Goal: Check status: Check status

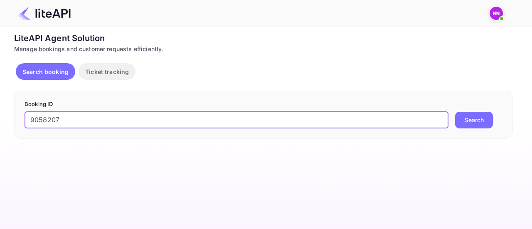
type input "9058207"
click at [456, 117] on button "Search" at bounding box center [474, 120] width 38 height 17
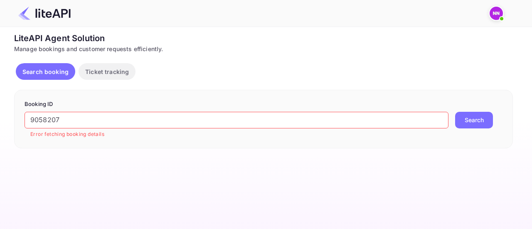
click at [481, 122] on button "Search" at bounding box center [474, 120] width 38 height 17
click at [497, 10] on img at bounding box center [496, 13] width 13 height 13
click at [471, 64] on div "Logout" at bounding box center [456, 66] width 96 height 20
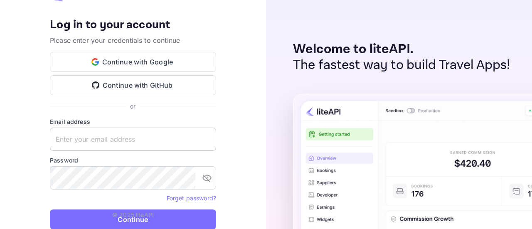
click at [206, 139] on keeper-lock "Open Keeper Popup" at bounding box center [205, 139] width 10 height 10
click at [208, 140] on keeper-lock "Open Keeper Popup" at bounding box center [205, 139] width 10 height 10
type input "zen.abddin@tbo.com"
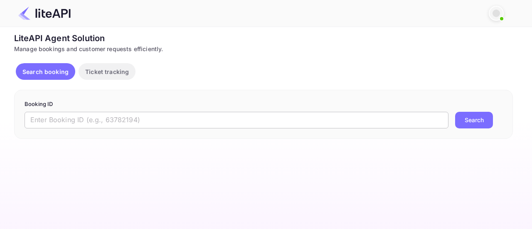
drag, startPoint x: 0, startPoint y: 0, endPoint x: 102, endPoint y: 122, distance: 159.4
click at [102, 122] on input "text" at bounding box center [237, 120] width 424 height 17
paste input "9058207"
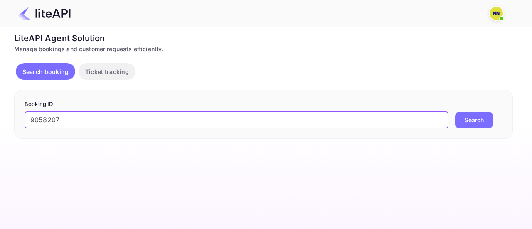
type input "9058207"
